Goal: Information Seeking & Learning: Learn about a topic

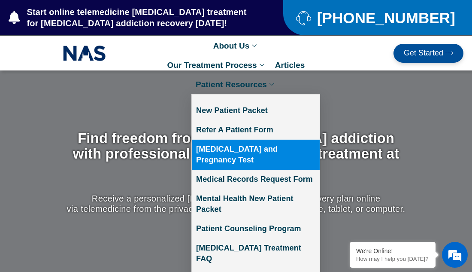
click at [248, 149] on link "[MEDICAL_DATA] and Pregnancy Test" at bounding box center [256, 154] width 128 height 30
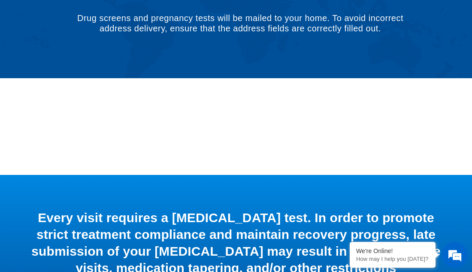
scroll to position [114, 0]
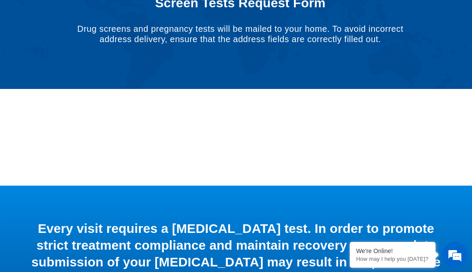
click at [130, 188] on section "Every visit requires a [MEDICAL_DATA] test. In order to promote strict treatmen…" at bounding box center [236, 271] width 472 height 172
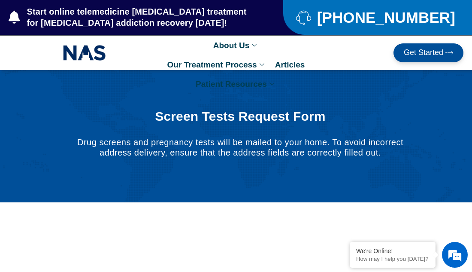
scroll to position [0, 0]
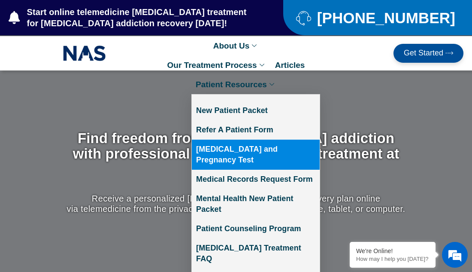
click at [246, 157] on link "[MEDICAL_DATA] and Pregnancy Test" at bounding box center [256, 154] width 128 height 30
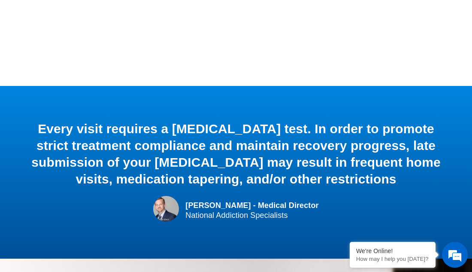
scroll to position [114, 0]
